Goal: Task Accomplishment & Management: Manage account settings

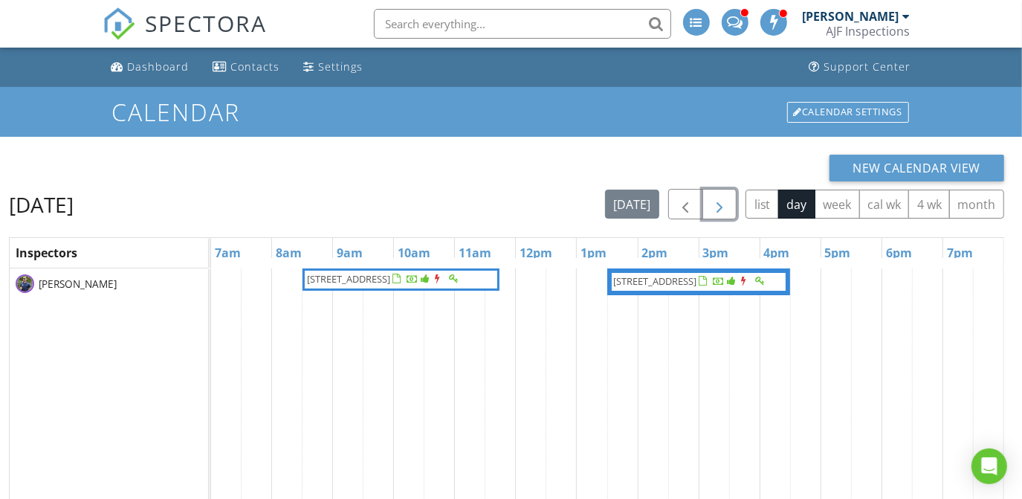
click at [716, 206] on span "button" at bounding box center [720, 205] width 18 height 18
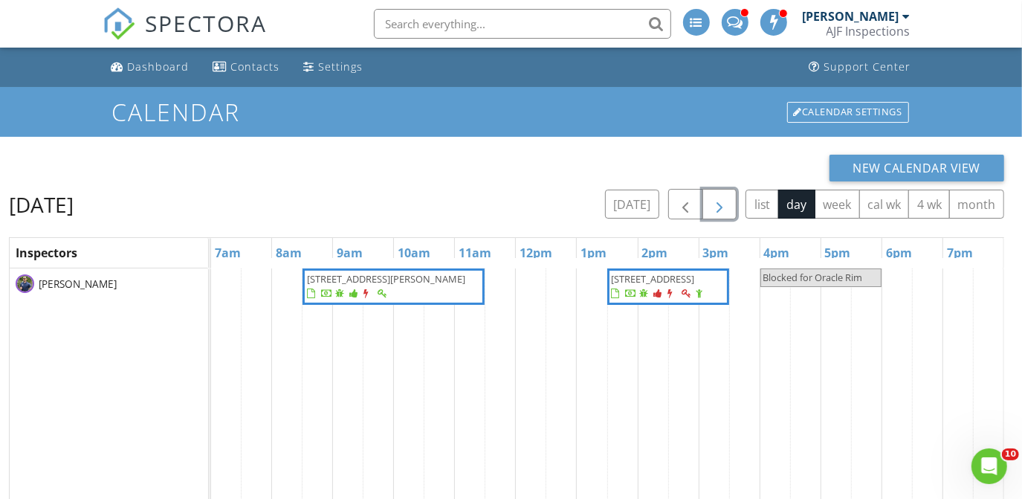
click at [716, 206] on span "button" at bounding box center [720, 205] width 18 height 18
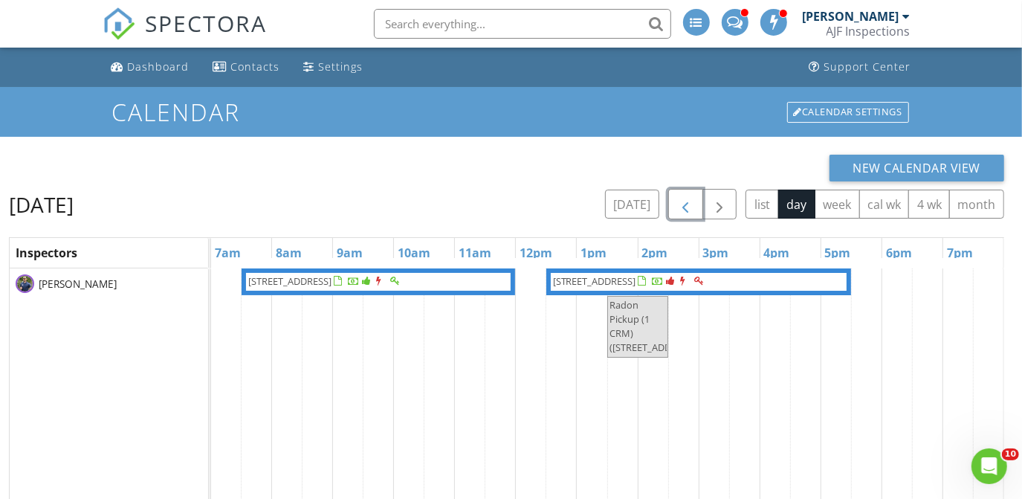
click at [674, 209] on button "button" at bounding box center [685, 204] width 35 height 30
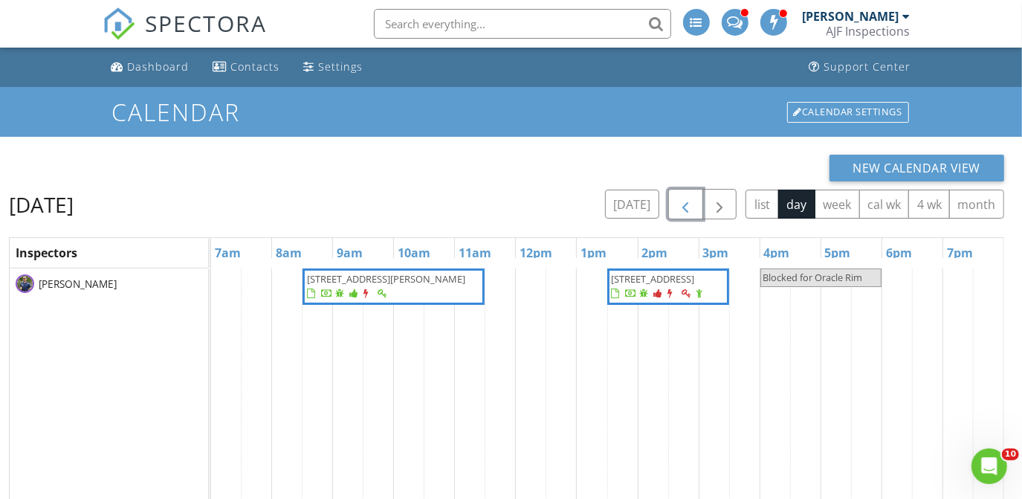
click at [657, 301] on span "10951 E Mirasol Cir (BINSR) , Scottsdale 85255" at bounding box center [668, 286] width 116 height 29
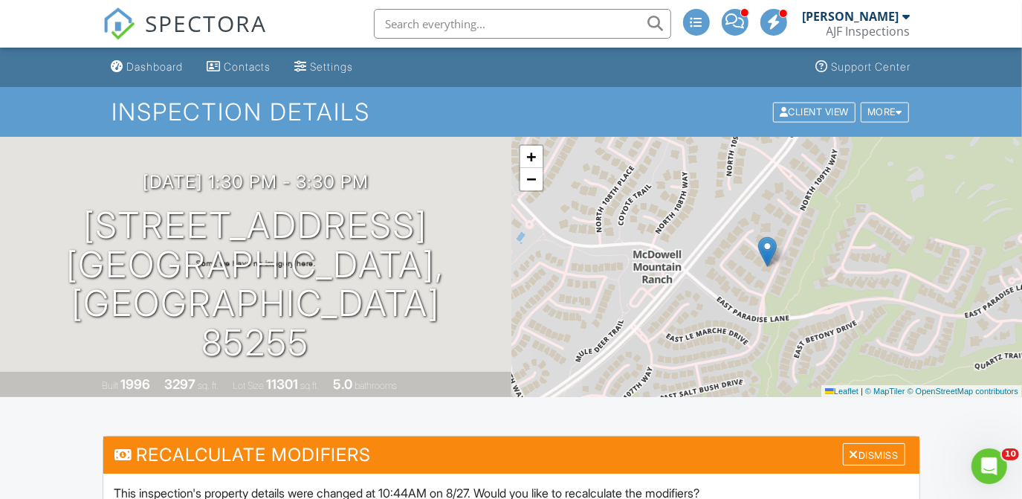
click at [853, 13] on div "[PERSON_NAME]" at bounding box center [851, 16] width 97 height 15
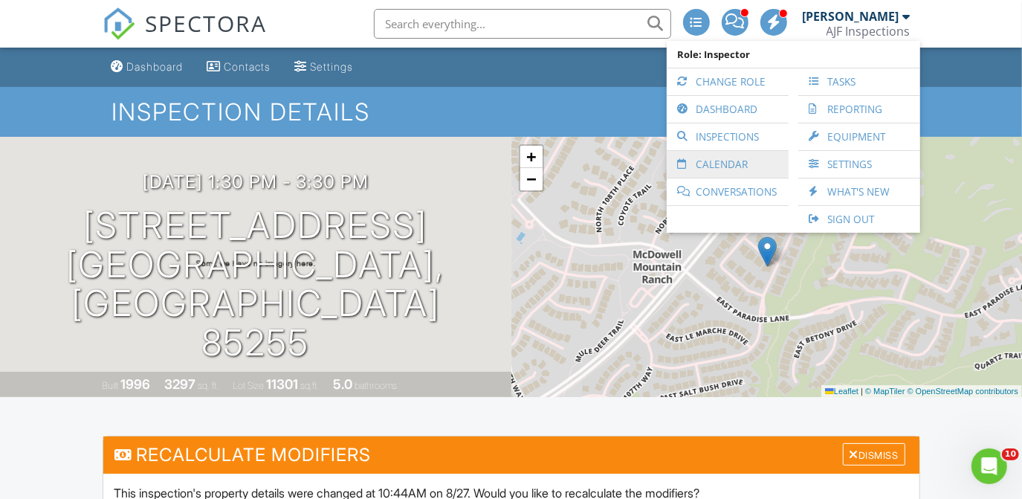
click at [695, 165] on link "Calendar" at bounding box center [727, 164] width 107 height 27
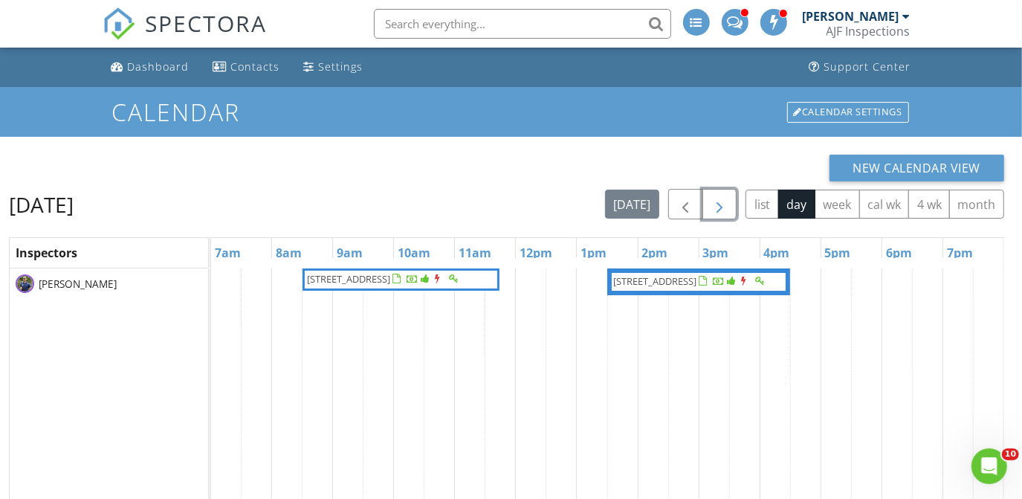
click at [709, 202] on button "button" at bounding box center [720, 204] width 35 height 30
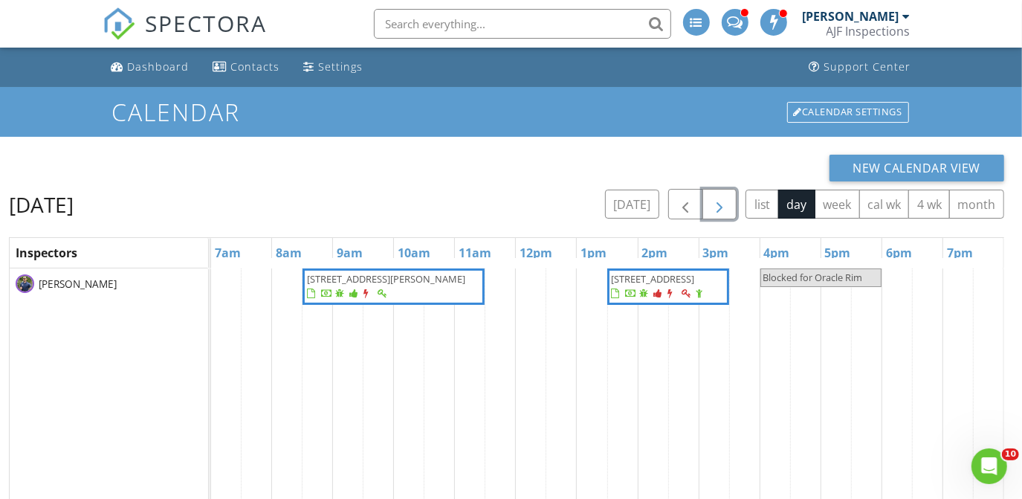
click at [390, 287] on div at bounding box center [348, 294] width 83 height 14
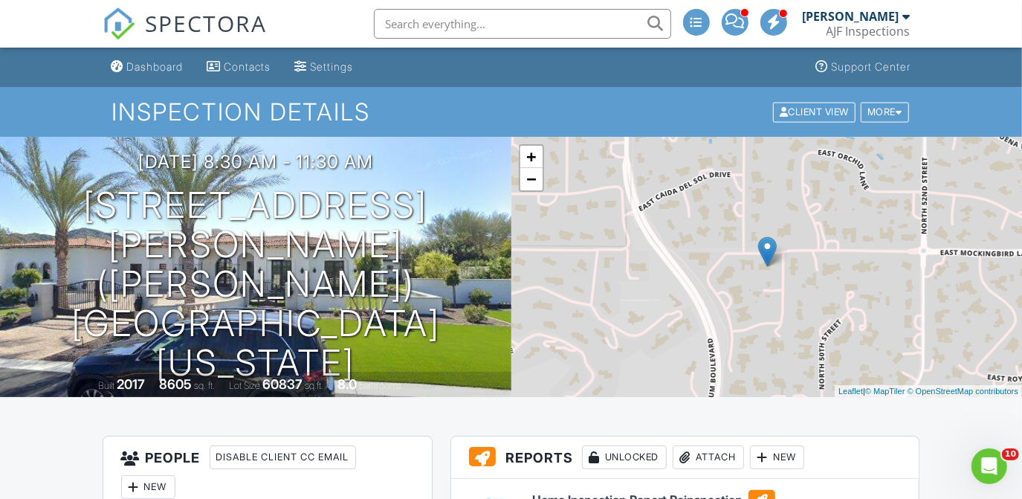
click at [866, 16] on div "[PERSON_NAME]" at bounding box center [851, 16] width 97 height 15
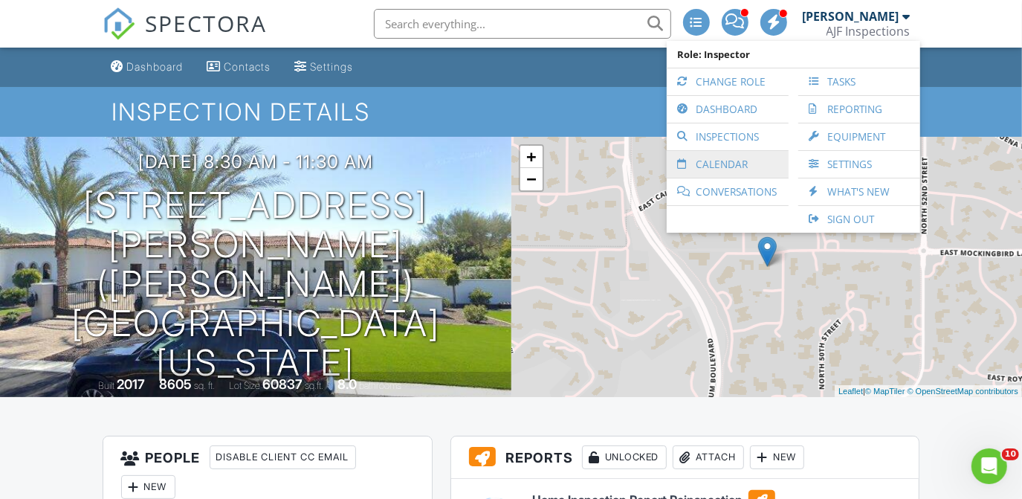
click at [732, 158] on link "Calendar" at bounding box center [727, 164] width 107 height 27
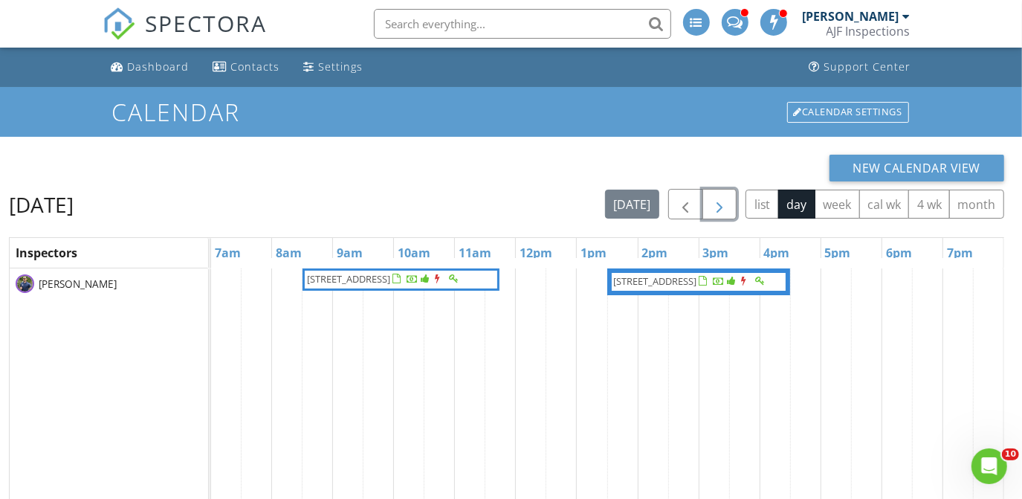
click at [729, 201] on span "button" at bounding box center [720, 205] width 18 height 18
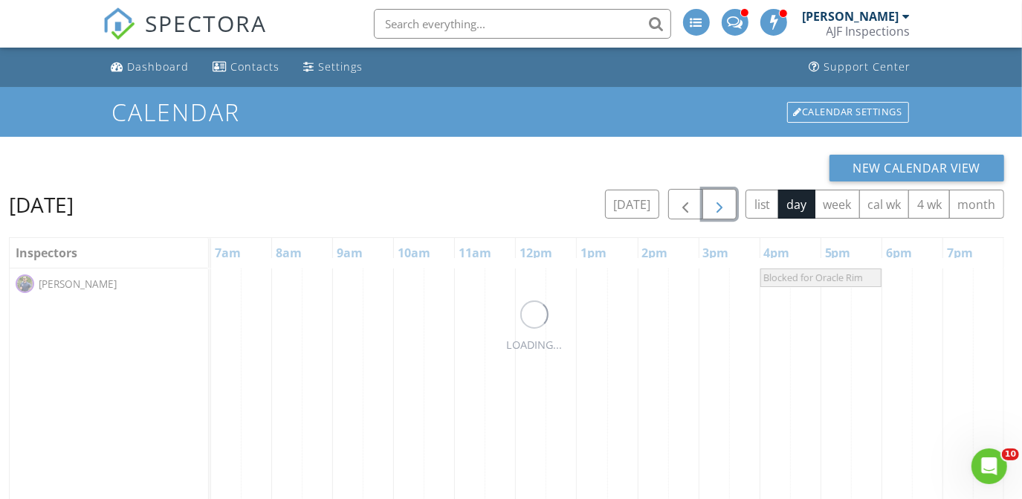
click at [729, 201] on span "button" at bounding box center [720, 205] width 18 height 18
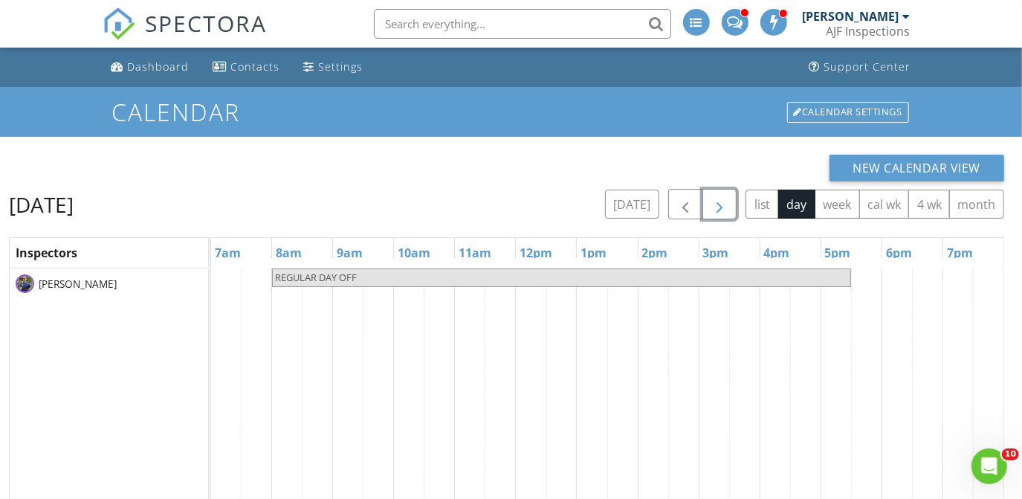
click at [729, 201] on span "button" at bounding box center [720, 205] width 18 height 18
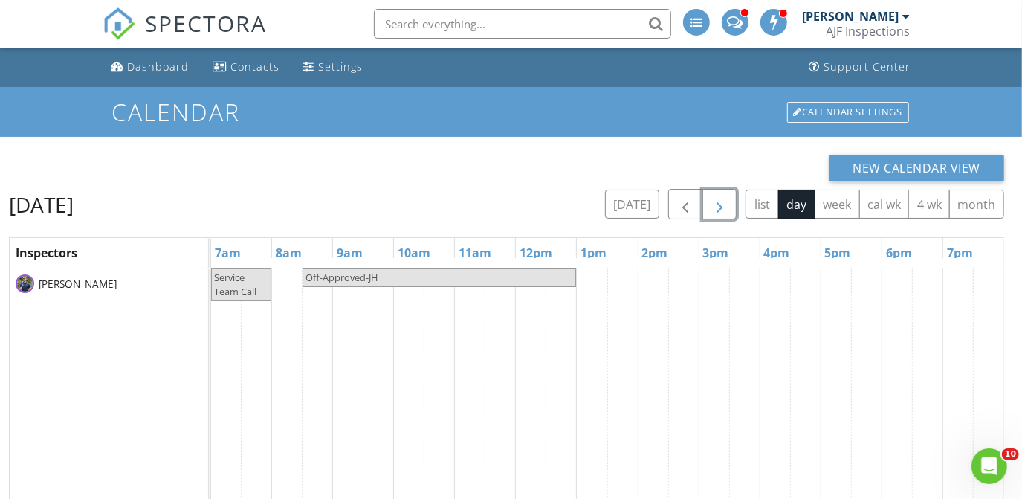
click at [729, 201] on span "button" at bounding box center [720, 205] width 18 height 18
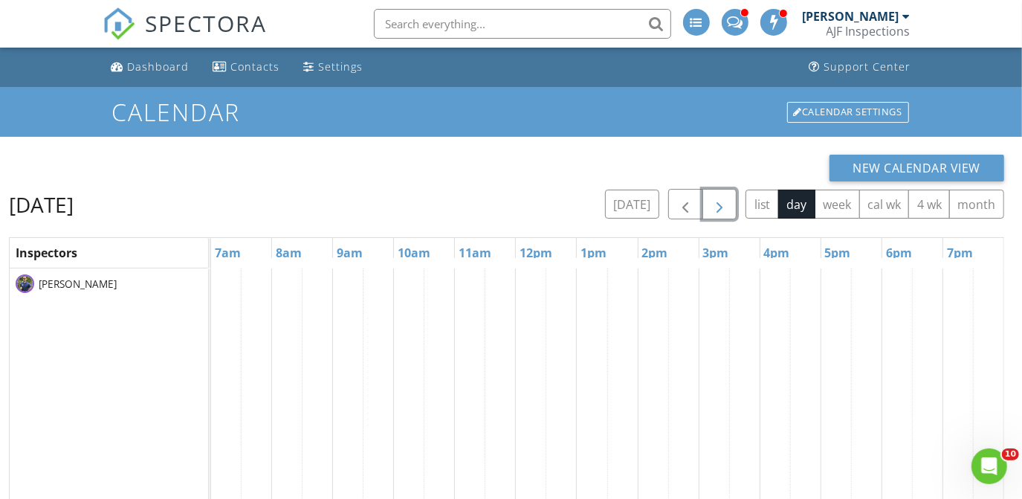
click at [729, 201] on span "button" at bounding box center [720, 205] width 18 height 18
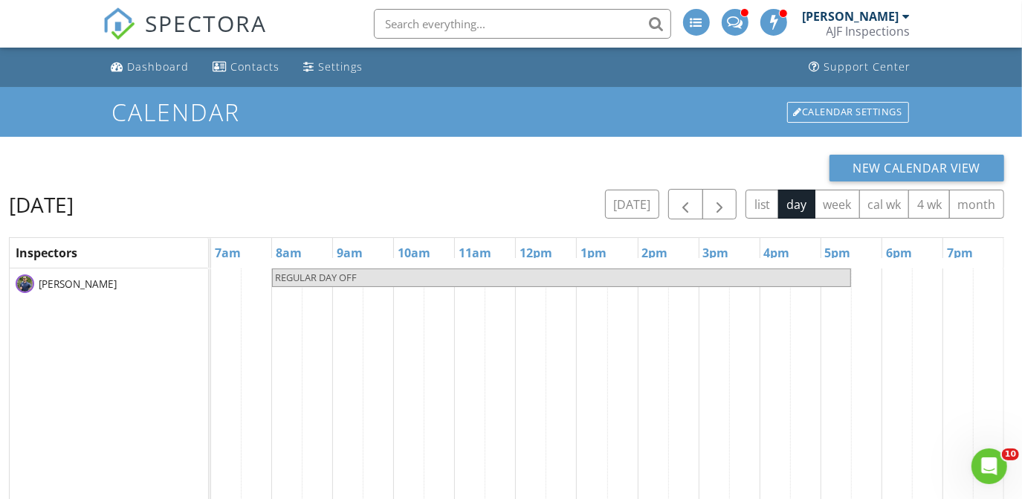
click at [841, 10] on div "[PERSON_NAME]" at bounding box center [851, 16] width 97 height 15
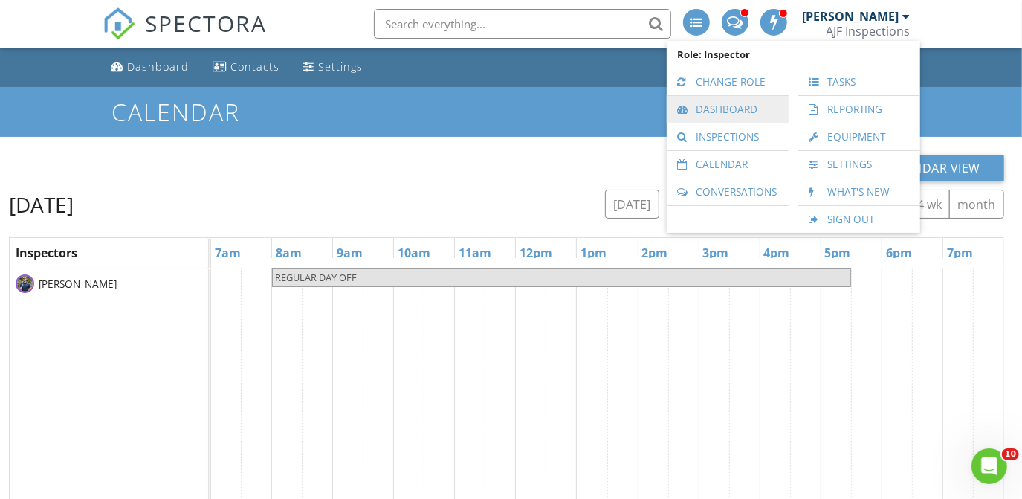
click at [708, 121] on link "Dashboard" at bounding box center [727, 109] width 107 height 27
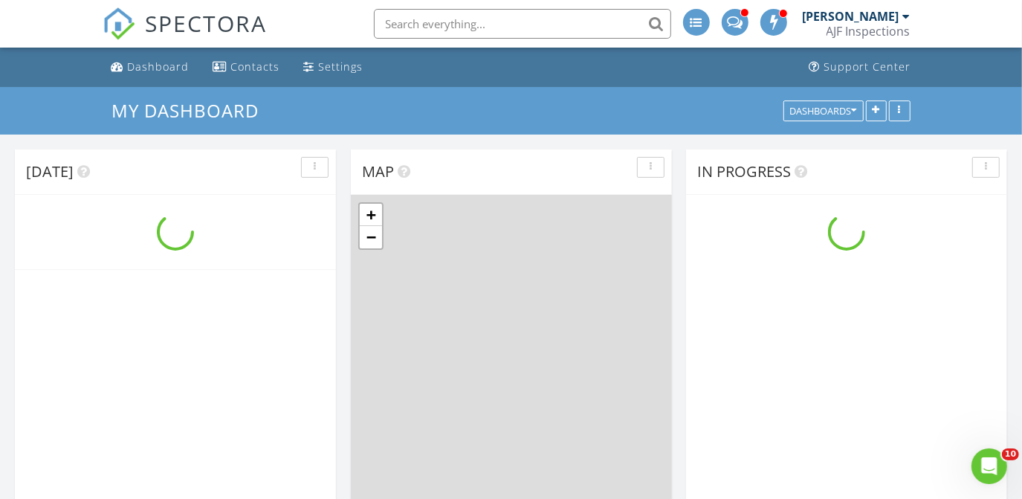
scroll to position [1226, 1044]
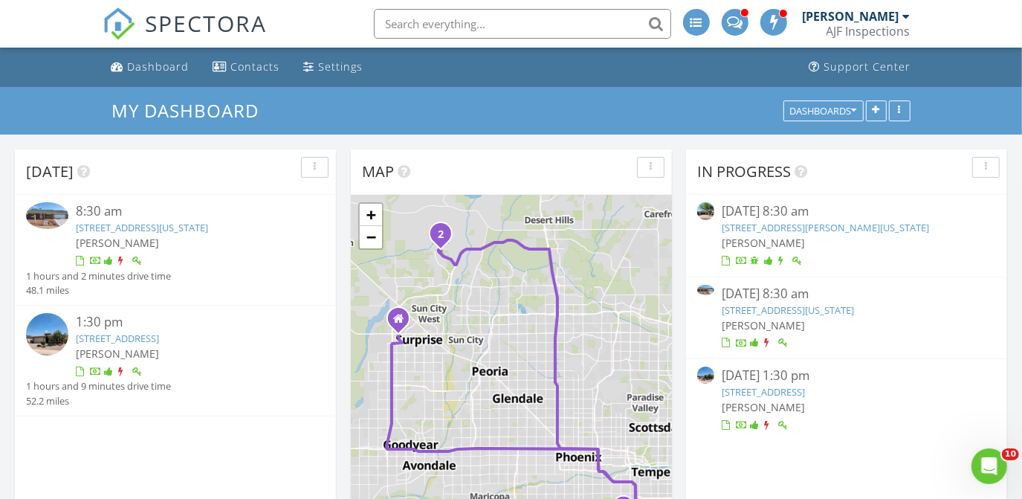
click at [134, 225] on link "[STREET_ADDRESS][US_STATE]" at bounding box center [142, 227] width 132 height 13
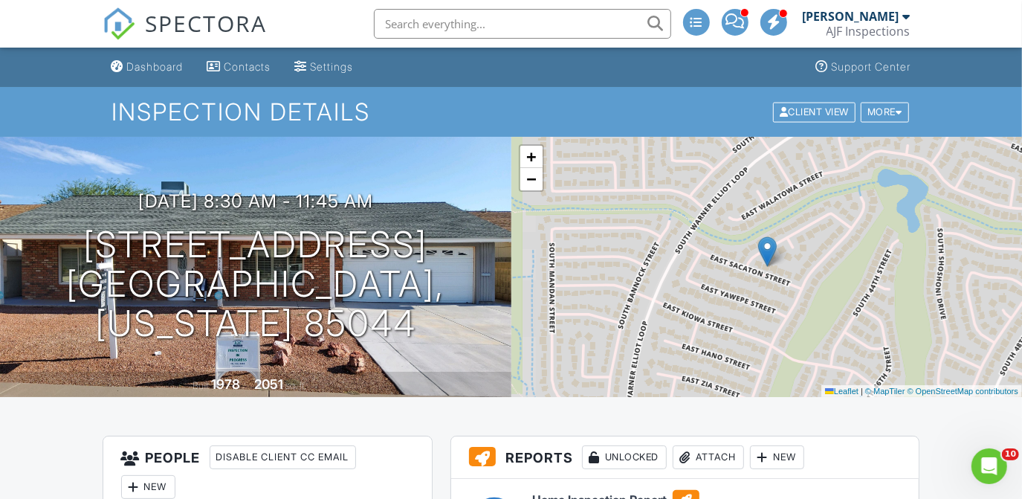
click at [852, 21] on div "[PERSON_NAME]" at bounding box center [851, 16] width 97 height 15
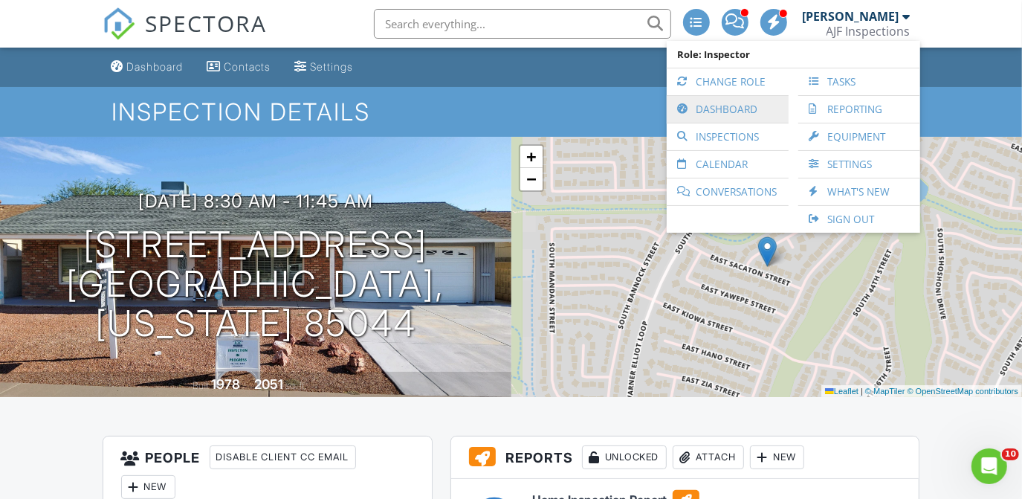
click at [708, 114] on link "Dashboard" at bounding box center [727, 109] width 107 height 27
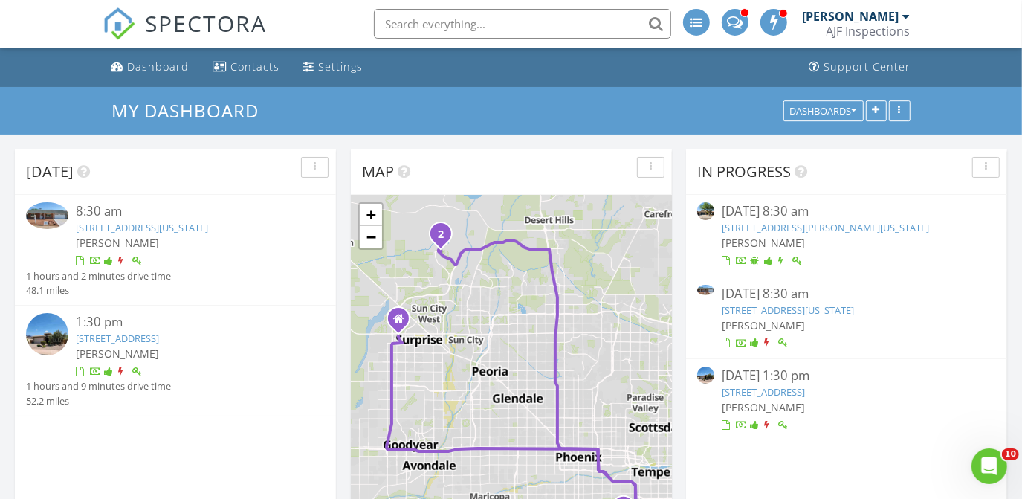
click at [194, 227] on link "[STREET_ADDRESS][US_STATE]" at bounding box center [142, 227] width 132 height 13
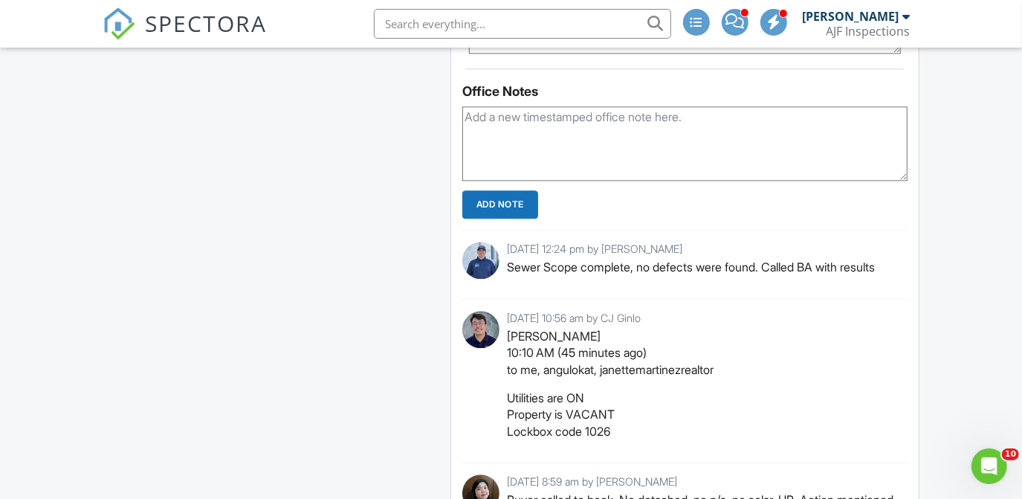
scroll to position [2290, 0]
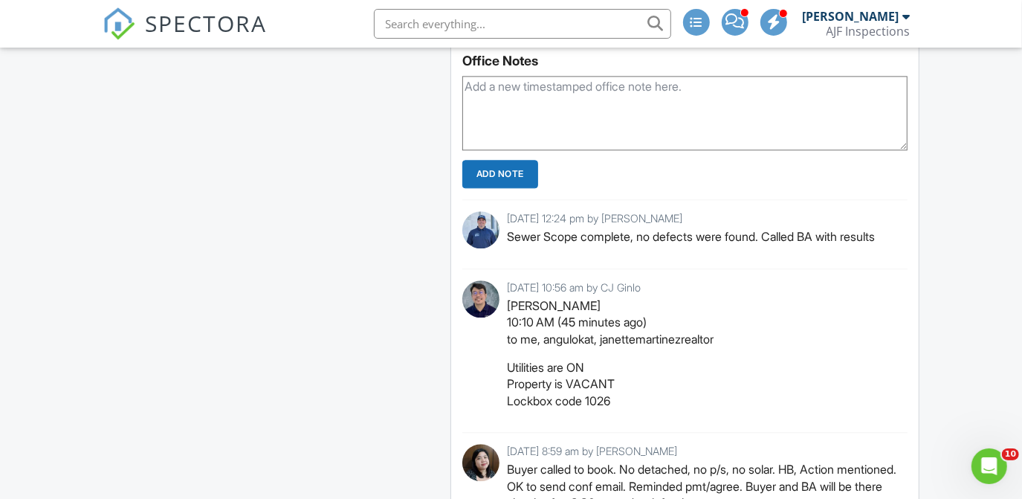
click at [585, 111] on textarea at bounding box center [685, 113] width 446 height 74
click at [784, 93] on textarea "The BA was expecting wrap at 12 but made it work." at bounding box center [685, 113] width 446 height 74
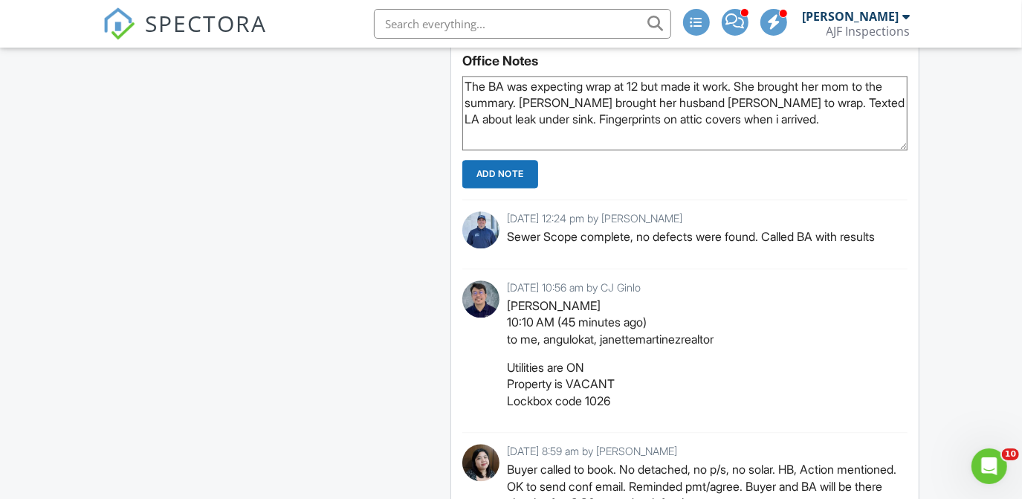
type textarea "The BA was expecting wrap at 12 but made it work. She brought her mom to the su…"
click at [501, 175] on input "Add Note" at bounding box center [500, 174] width 76 height 28
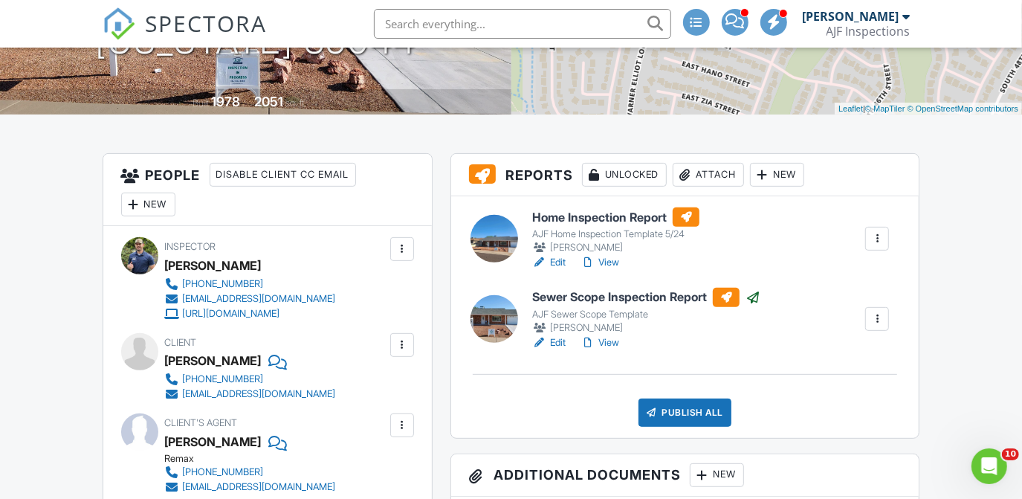
scroll to position [268, 0]
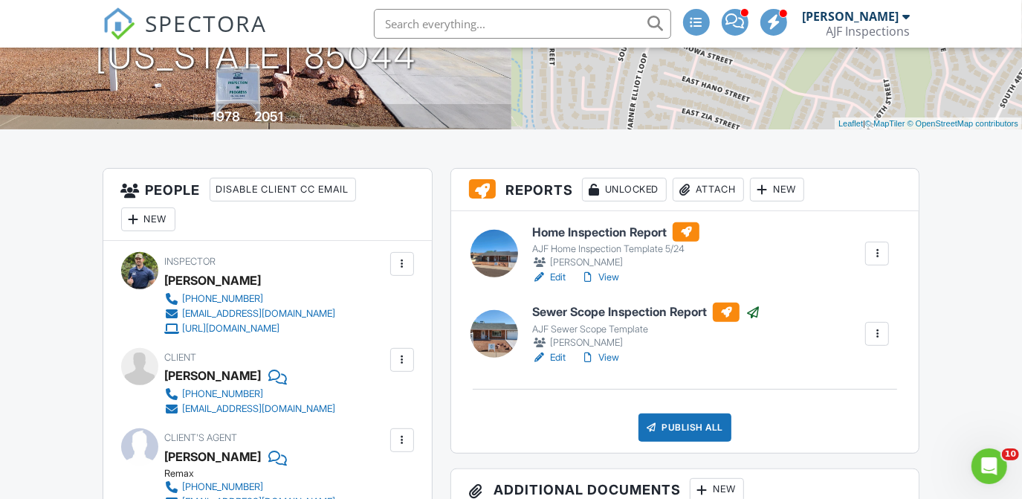
click at [596, 236] on h6 "Home Inspection Report" at bounding box center [615, 231] width 167 height 19
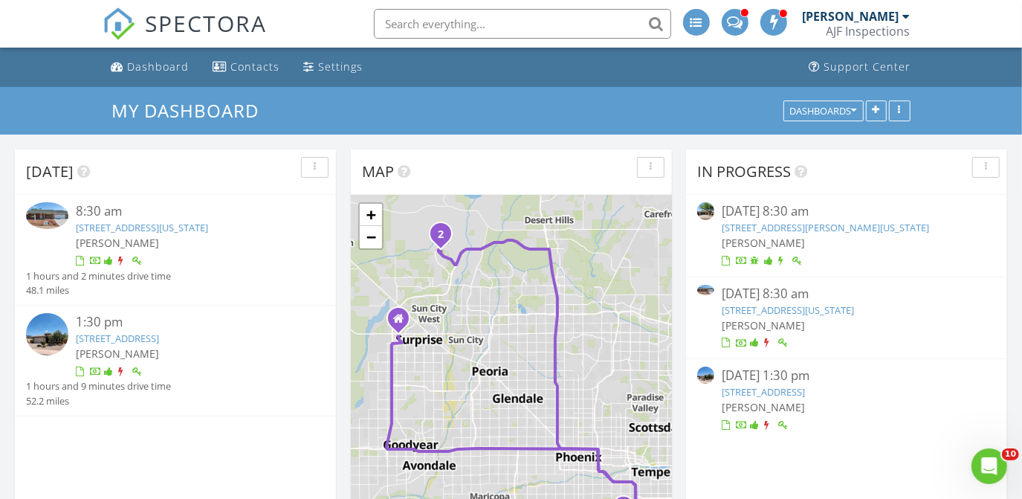
click at [138, 236] on span "[PERSON_NAME]" at bounding box center [117, 243] width 83 height 14
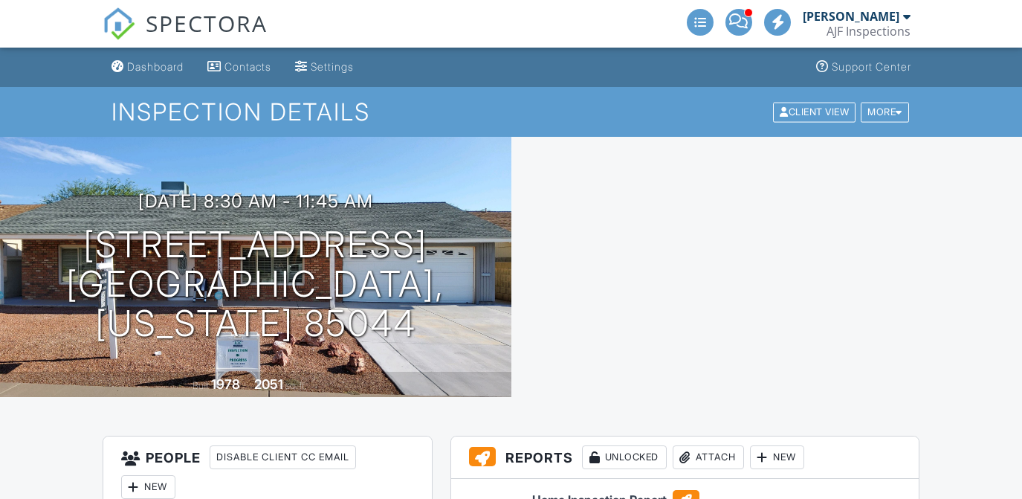
click at [596, 490] on h6 "Home Inspection Report" at bounding box center [615, 499] width 167 height 19
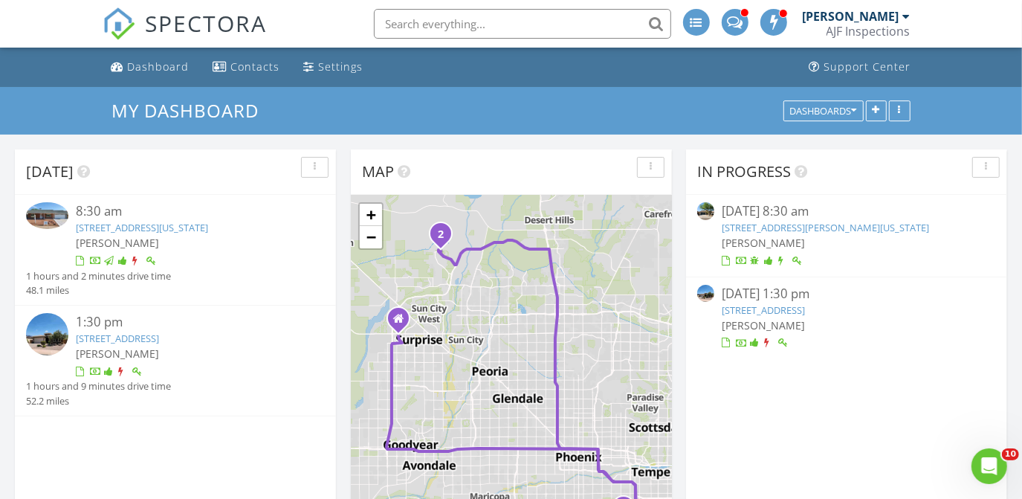
click at [105, 226] on link "4310 E Sacaton St , Phoenix, Arizona 85044" at bounding box center [142, 227] width 132 height 13
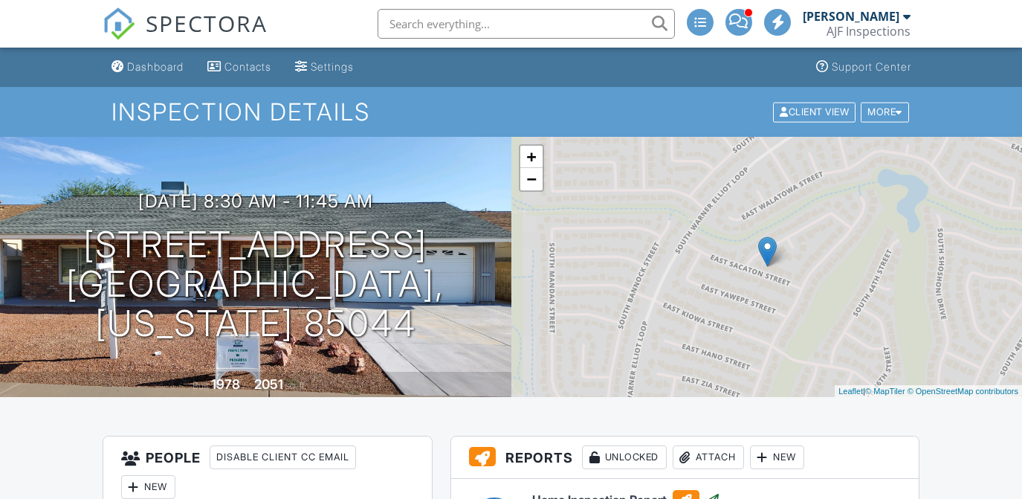
click at [720, 445] on div "Attach" at bounding box center [708, 457] width 71 height 24
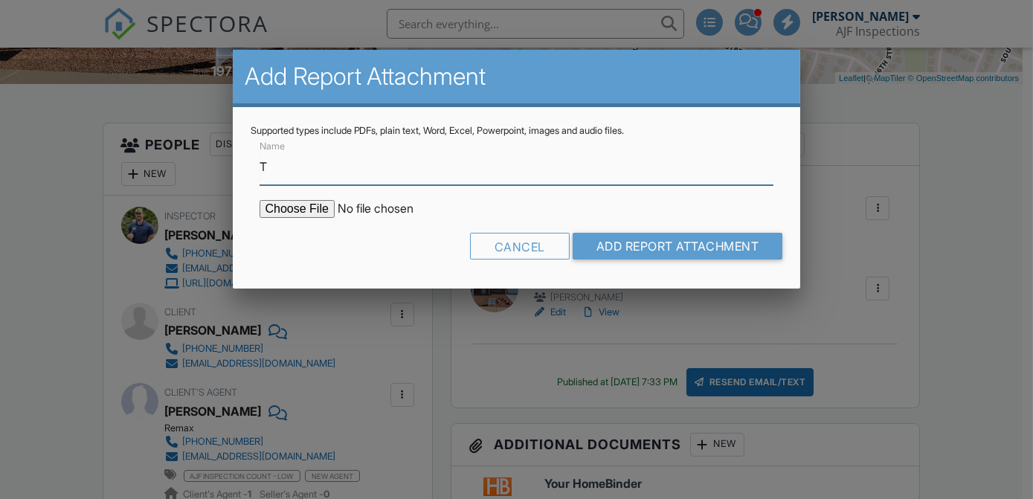
type input "Termite Report"
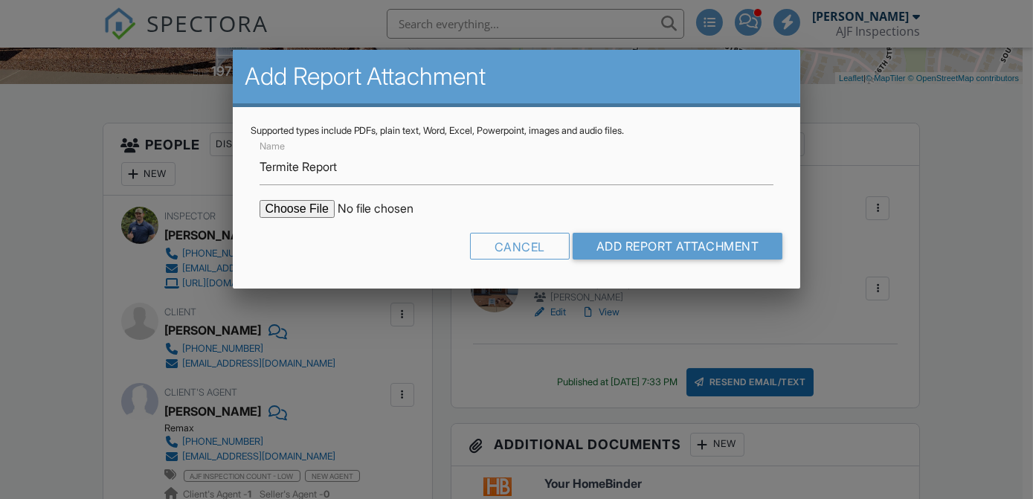
click at [291, 210] on input "file" at bounding box center [385, 209] width 253 height 18
type input "C:\fakepath\4310 E Sacaton St - WDIIR.pdf"
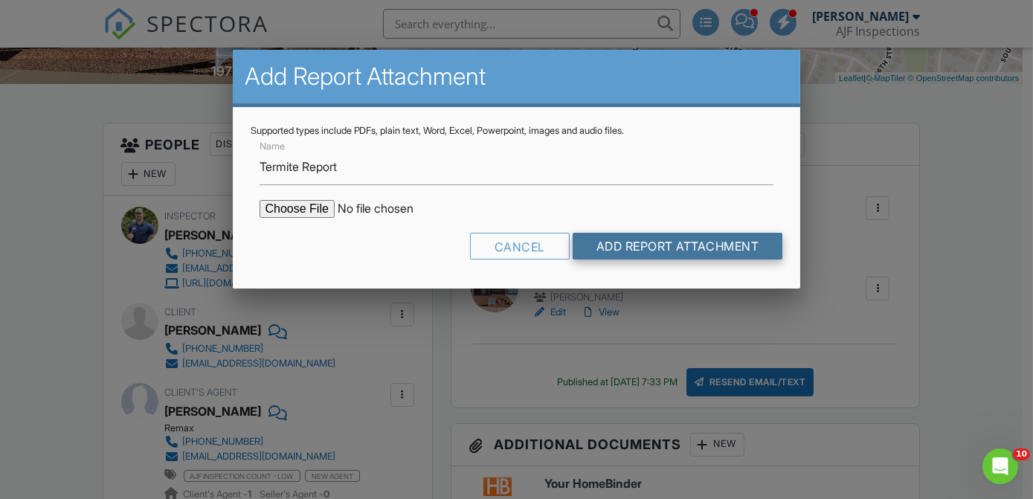
click at [619, 251] on input "Add Report Attachment" at bounding box center [677, 246] width 210 height 27
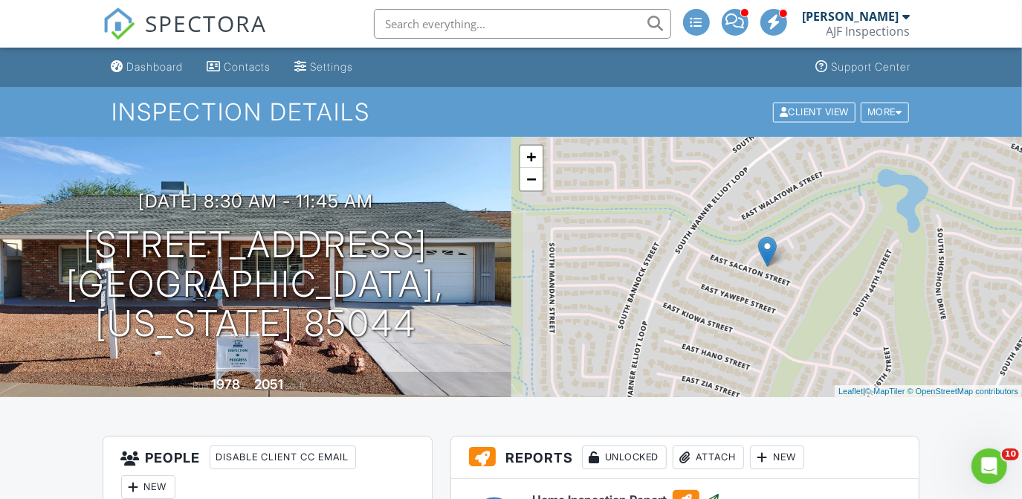
click at [890, 25] on div "AJF Inspections" at bounding box center [869, 31] width 84 height 15
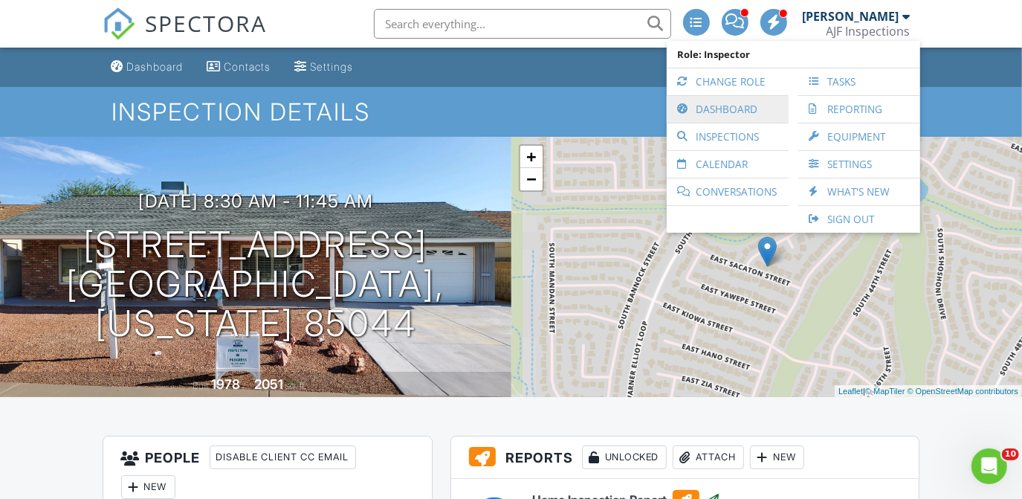
click at [720, 114] on link "Dashboard" at bounding box center [727, 109] width 107 height 27
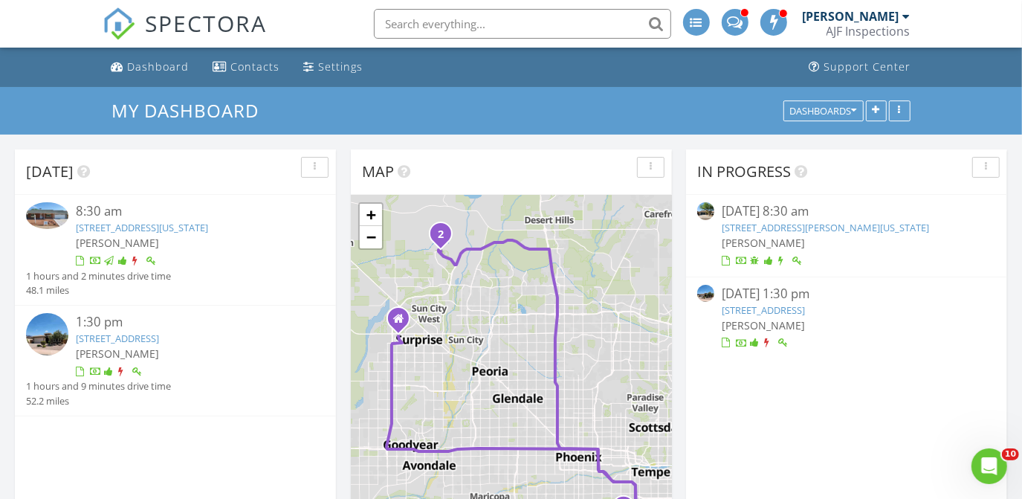
click at [159, 335] on link "[STREET_ADDRESS]" at bounding box center [117, 338] width 83 height 13
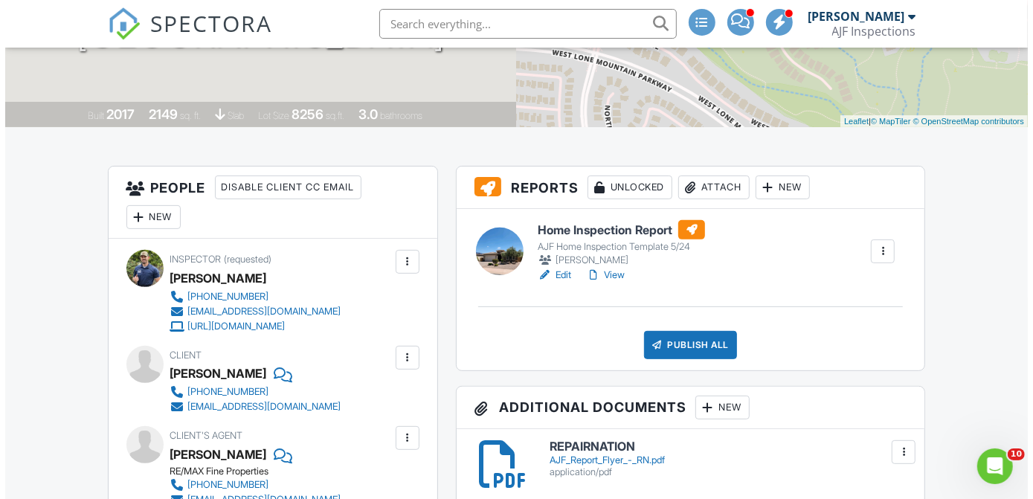
scroll to position [283, 0]
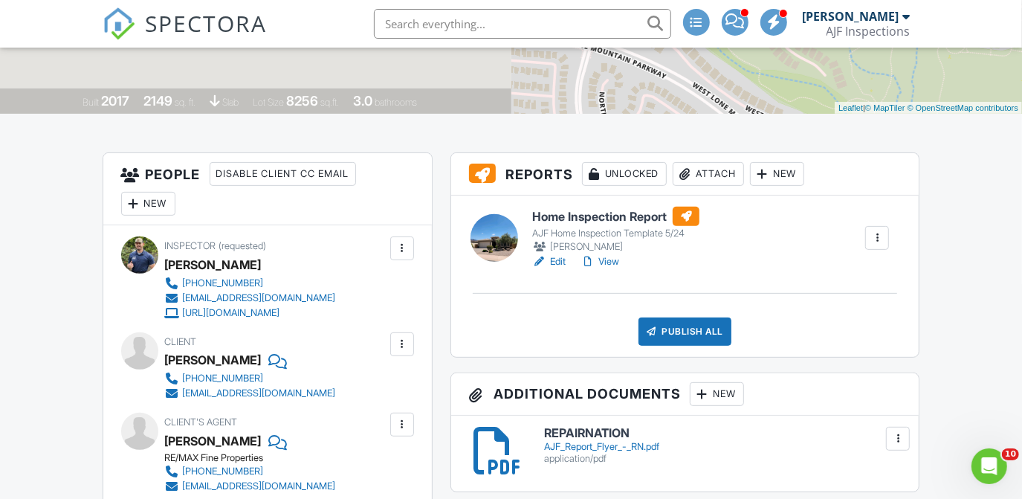
click at [703, 165] on div "Attach" at bounding box center [708, 174] width 71 height 24
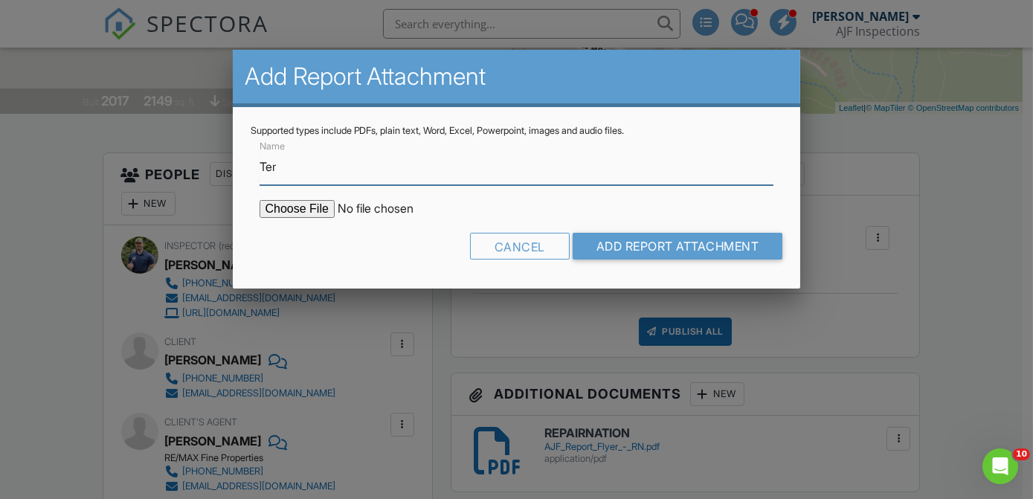
type input "Termite Report"
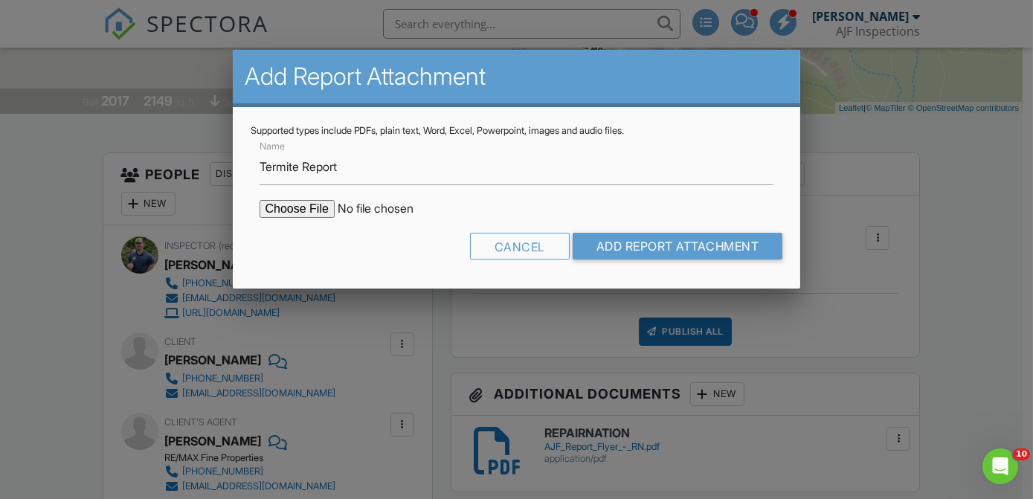
click at [300, 207] on input "file" at bounding box center [385, 209] width 253 height 18
type input "C:\fakepath\31207 N 124th Dr - WDIIR.pdf"
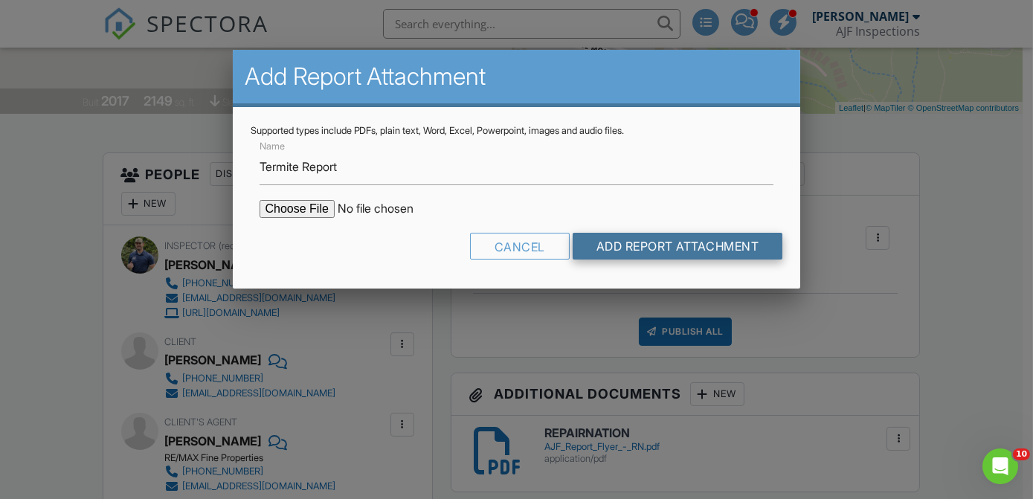
click at [656, 236] on input "Add Report Attachment" at bounding box center [677, 246] width 210 height 27
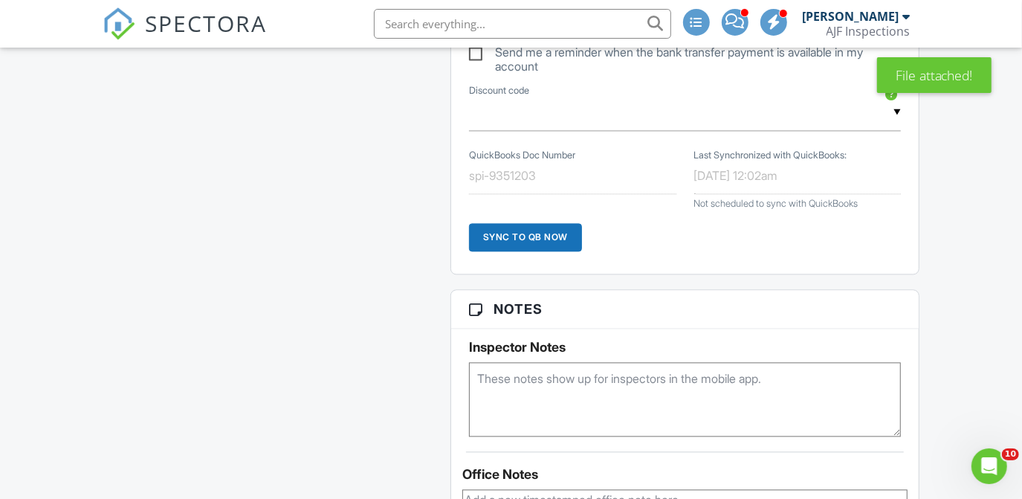
scroll to position [2088, 0]
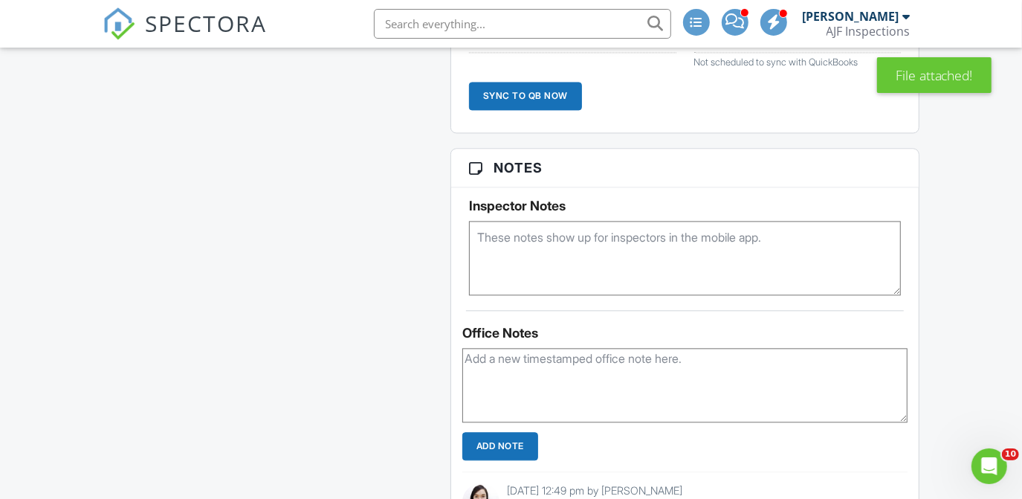
click at [567, 366] on textarea at bounding box center [685, 385] width 446 height 74
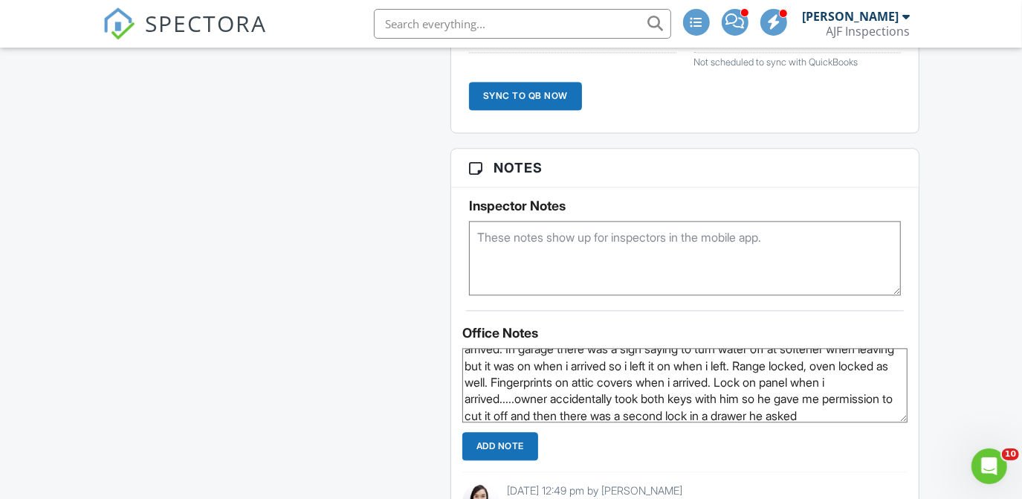
scroll to position [77, 0]
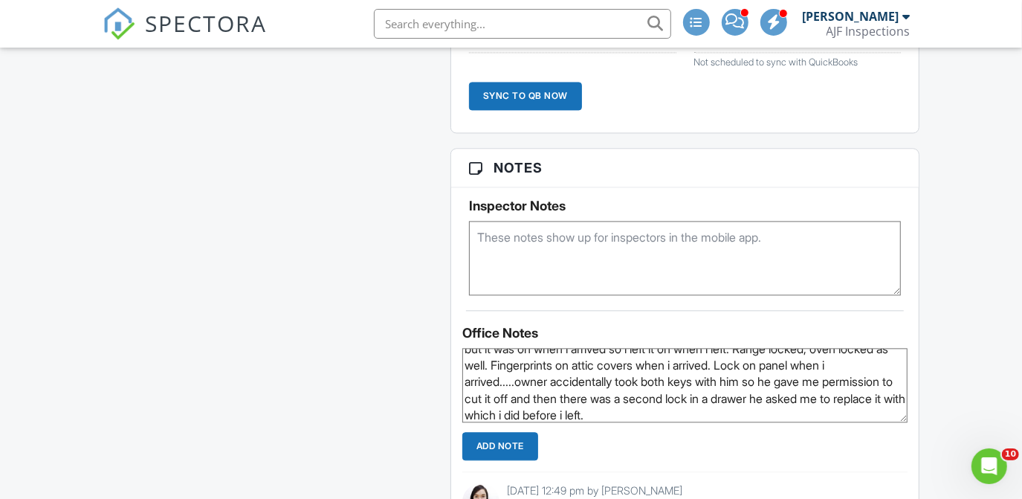
type textarea "Buyers husband Bob also attended wrap...they are both airline pilots. They are …"
click at [471, 439] on input "Add Note" at bounding box center [500, 446] width 76 height 28
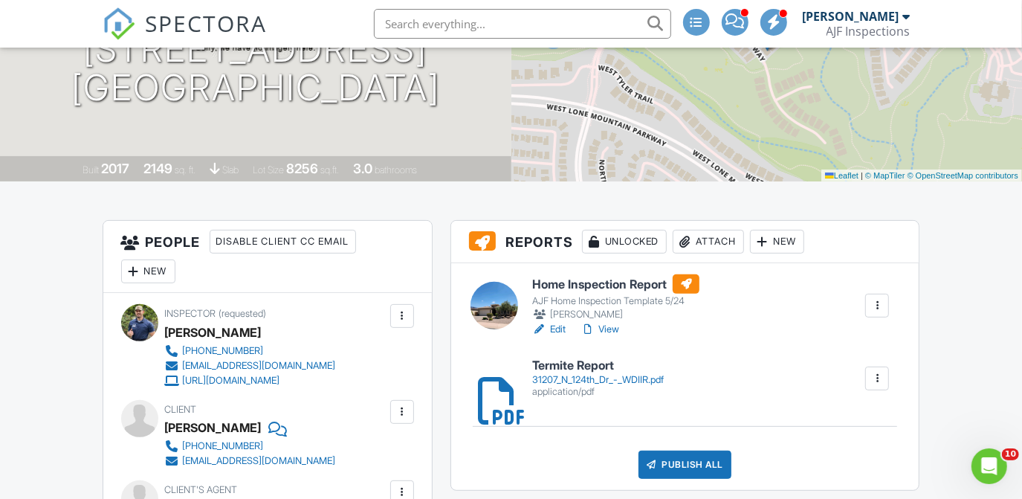
scroll to position [223, 0]
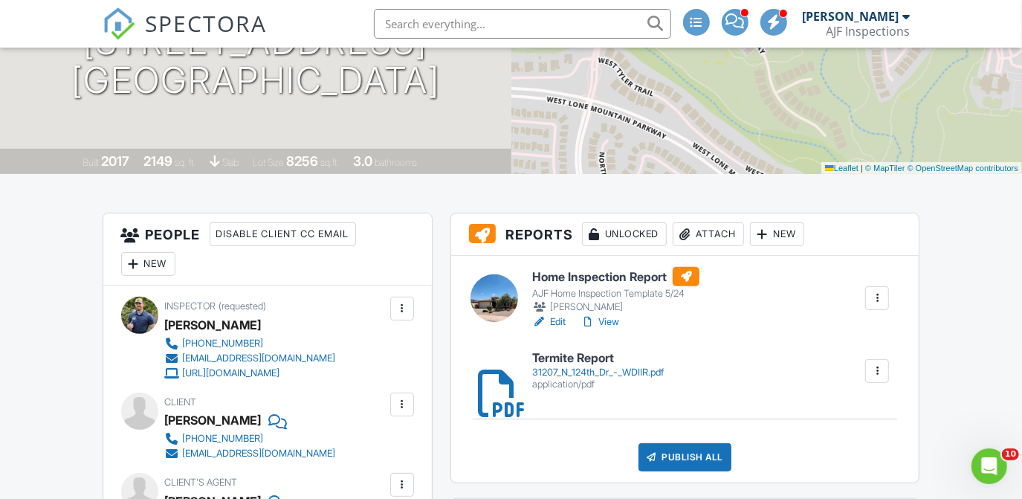
click at [616, 278] on h6 "Home Inspection Report" at bounding box center [615, 276] width 167 height 19
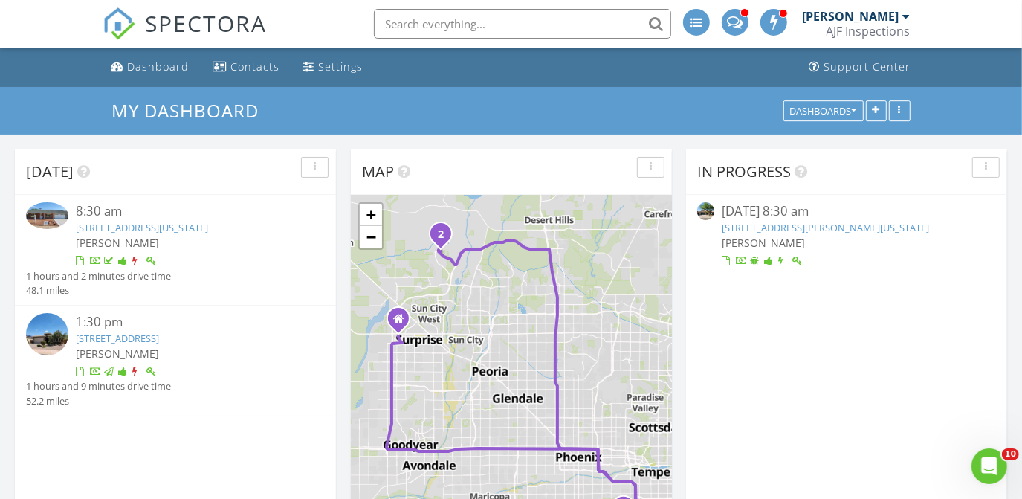
click at [102, 225] on link "4310 E Sacaton St , Phoenix, Arizona 85044" at bounding box center [142, 227] width 132 height 13
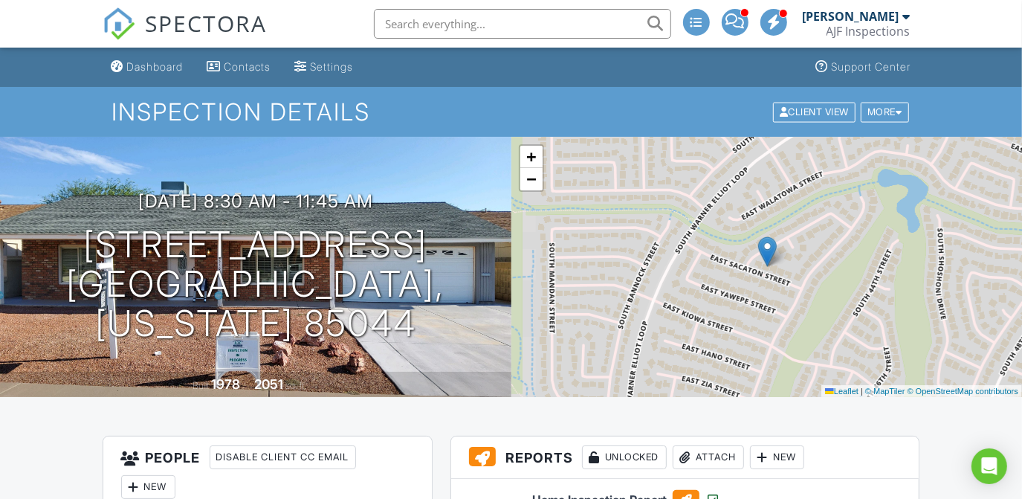
click at [851, 29] on div "AJF Inspections" at bounding box center [869, 31] width 84 height 15
